Goal: Task Accomplishment & Management: Manage account settings

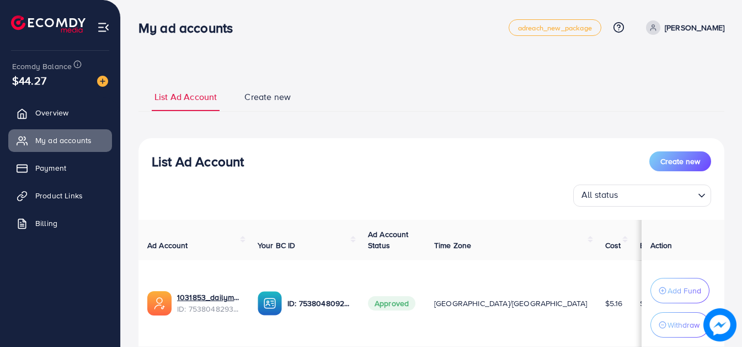
scroll to position [73, 0]
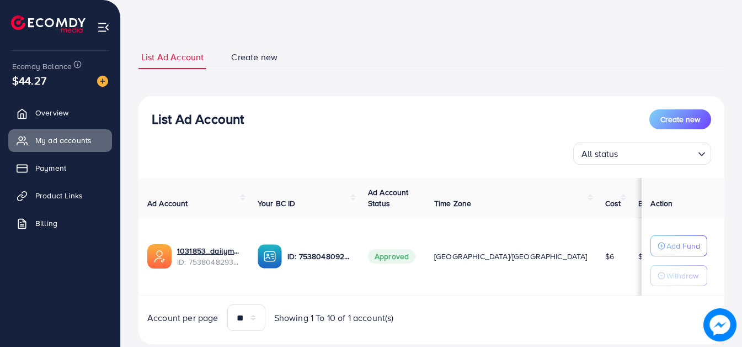
scroll to position [39, 0]
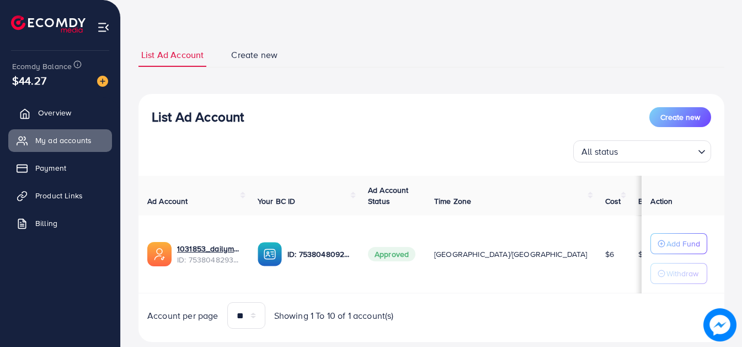
click at [61, 117] on span "Overview" at bounding box center [54, 112] width 33 height 11
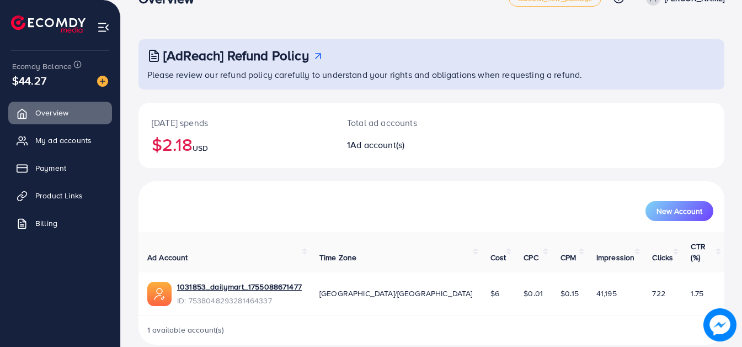
scroll to position [33, 0]
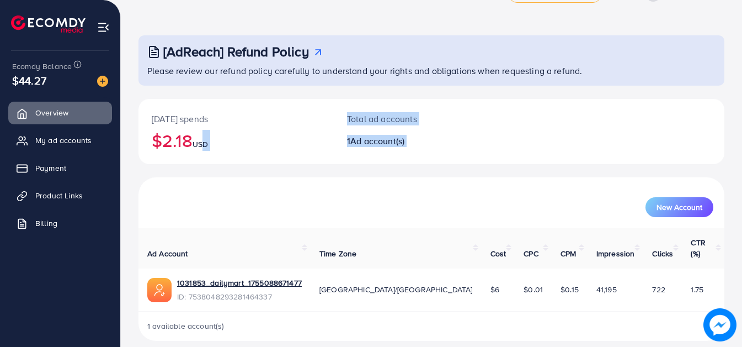
drag, startPoint x: 207, startPoint y: 139, endPoint x: 259, endPoint y: 188, distance: 71.8
click at [259, 188] on div "Today's spends $2.18 USD Total ad accounts 1 Ad account(s) New Account Ad Accou…" at bounding box center [431, 220] width 586 height 242
click at [356, 248] on span "Time Zone" at bounding box center [337, 253] width 37 height 11
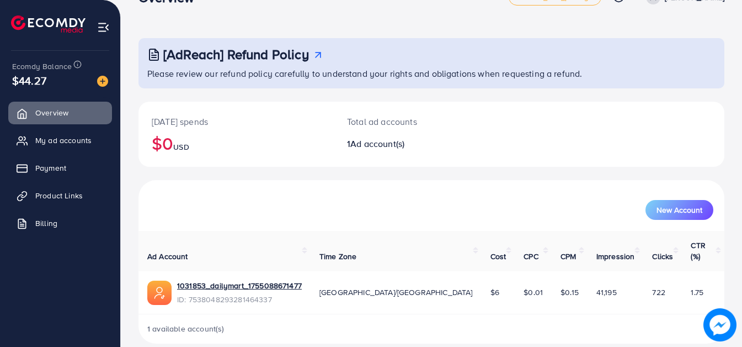
scroll to position [33, 0]
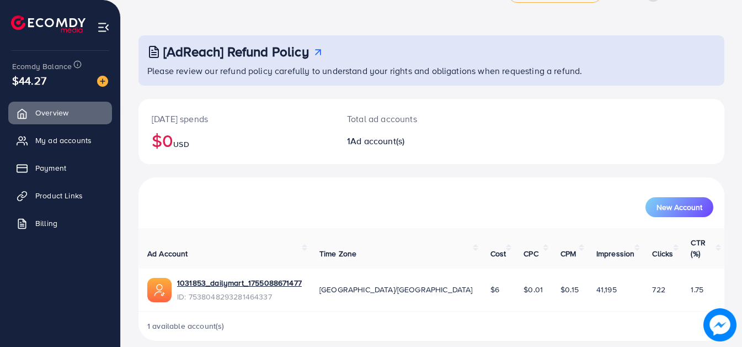
click at [190, 320] on span "1 available account(s)" at bounding box center [185, 325] width 77 height 11
click at [77, 144] on span "My ad accounts" at bounding box center [66, 140] width 56 height 11
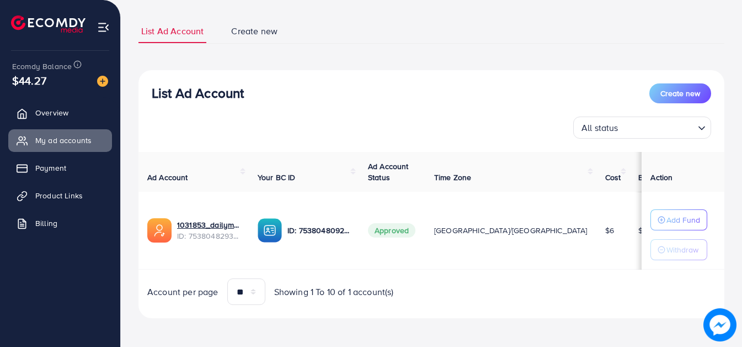
scroll to position [65, 0]
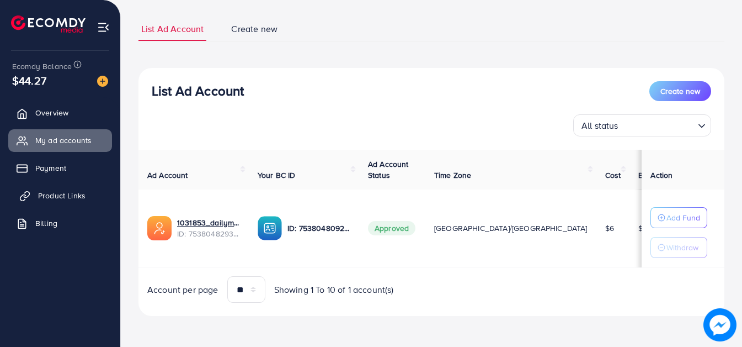
click at [73, 194] on span "Product Links" at bounding box center [61, 195] width 47 height 11
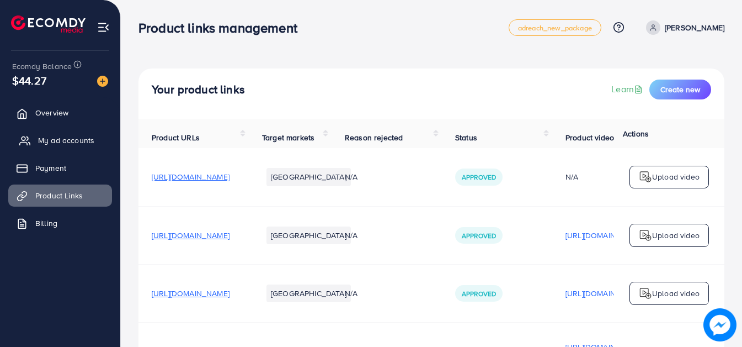
click at [73, 141] on span "My ad accounts" at bounding box center [66, 140] width 56 height 11
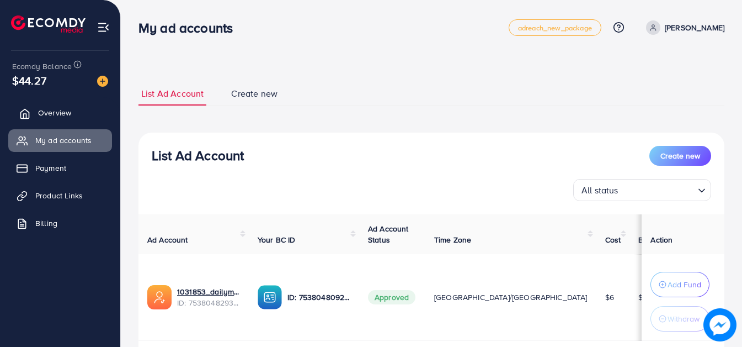
click at [54, 116] on span "Overview" at bounding box center [54, 112] width 33 height 11
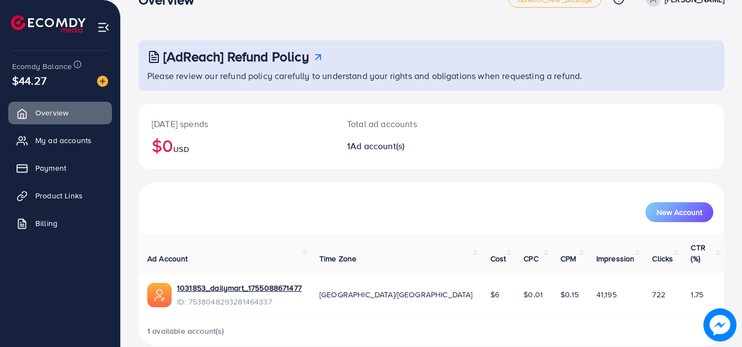
scroll to position [33, 0]
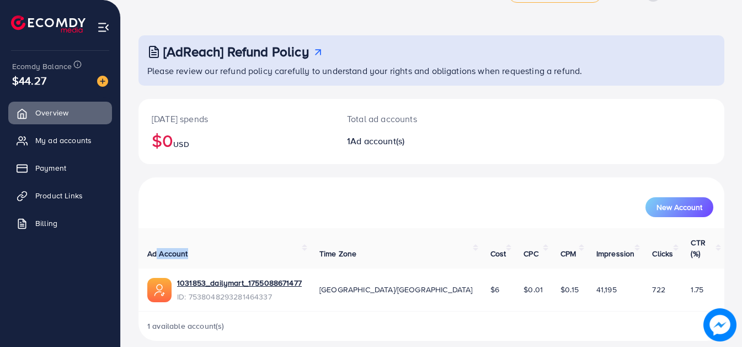
drag, startPoint x: 157, startPoint y: 239, endPoint x: 205, endPoint y: 233, distance: 48.3
click at [205, 233] on th "Ad Account" at bounding box center [224, 248] width 172 height 40
click at [211, 232] on th "Ad Account" at bounding box center [224, 248] width 172 height 40
click at [679, 210] on span "New Account" at bounding box center [680, 207] width 46 height 8
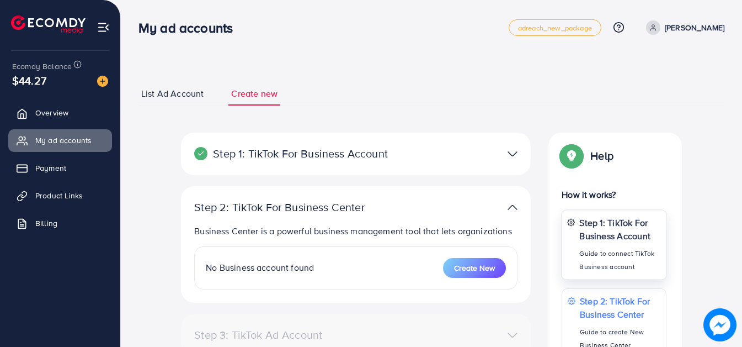
select select
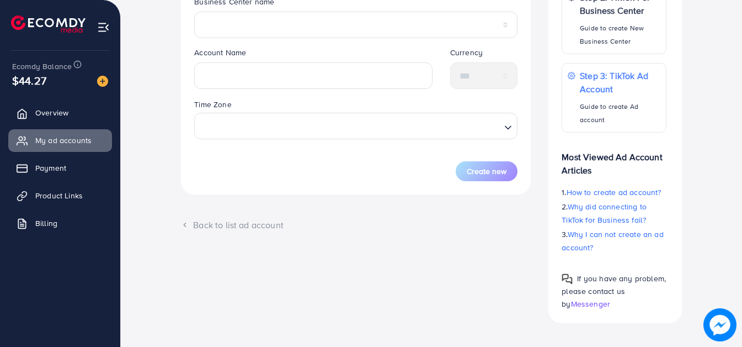
scroll to position [311, 0]
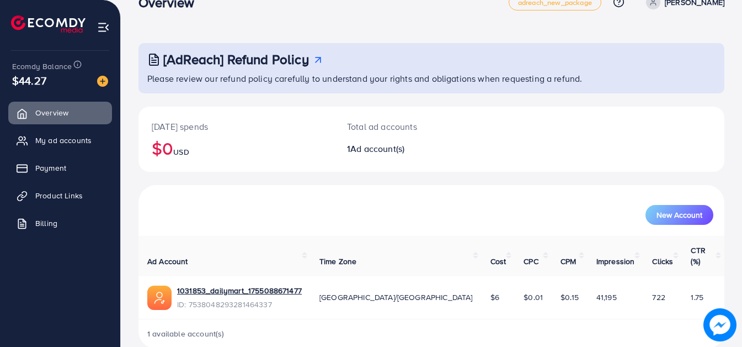
scroll to position [33, 0]
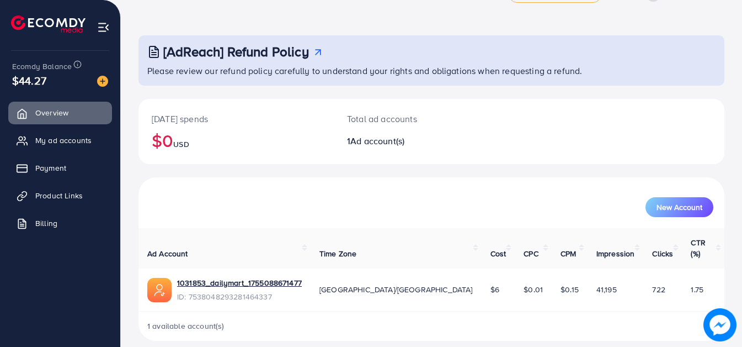
click at [368, 143] on span "Ad account(s)" at bounding box center [377, 141] width 54 height 12
drag, startPoint x: 394, startPoint y: 136, endPoint x: 275, endPoint y: 132, distance: 118.7
click at [269, 133] on div "Today's spends $0 USD Total ad accounts 1 Ad account(s)" at bounding box center [431, 131] width 586 height 65
click at [308, 157] on div "Today's spends $0 USD" at bounding box center [235, 131] width 195 height 65
click at [216, 156] on div "Today's spends $0 USD" at bounding box center [235, 131] width 195 height 65
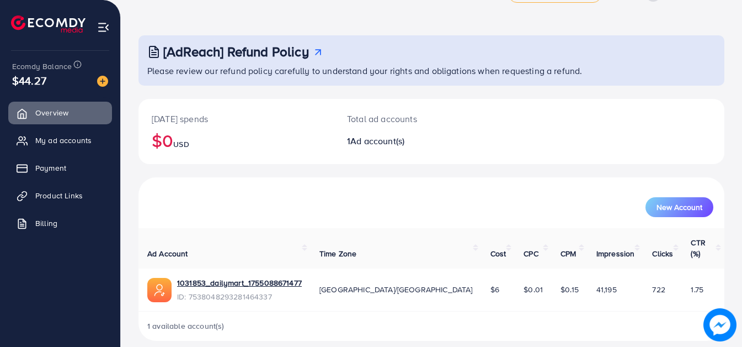
click at [192, 190] on div "New Account" at bounding box center [432, 202] width 582 height 29
drag, startPoint x: 469, startPoint y: 282, endPoint x: 476, endPoint y: 284, distance: 7.4
click at [515, 283] on td "$0.01" at bounding box center [533, 289] width 37 height 43
drag, startPoint x: 580, startPoint y: 329, endPoint x: 589, endPoint y: 342, distance: 15.3
click at [589, 342] on div "[AdReach] Refund Policy Please review our refund policy carefully to understand…" at bounding box center [431, 162] width 621 height 391
